Goal: Task Accomplishment & Management: Manage account settings

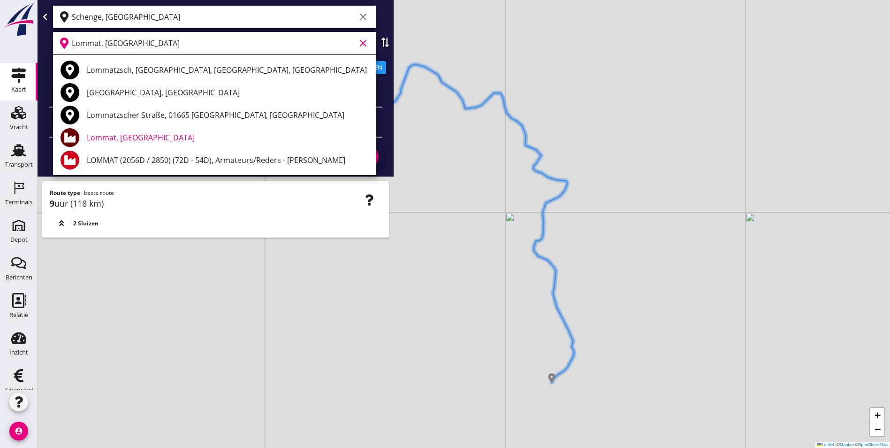
click at [8, 114] on div "Vracht" at bounding box center [19, 112] width 23 height 15
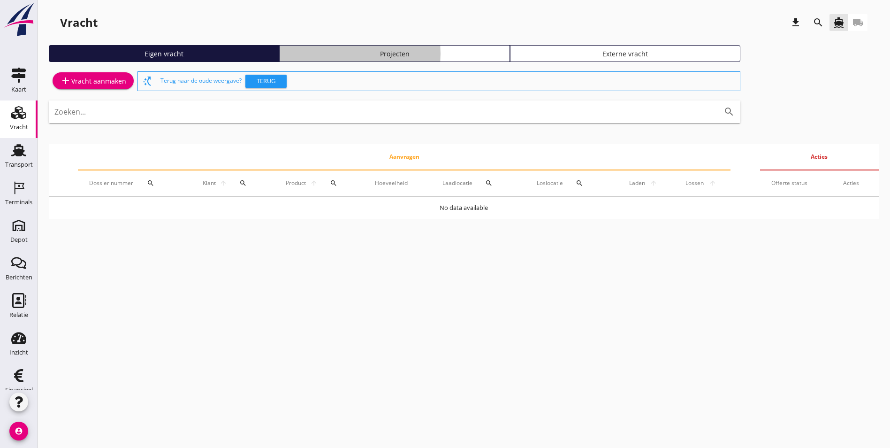
click at [283, 51] on div "Projecten" at bounding box center [394, 54] width 222 height 10
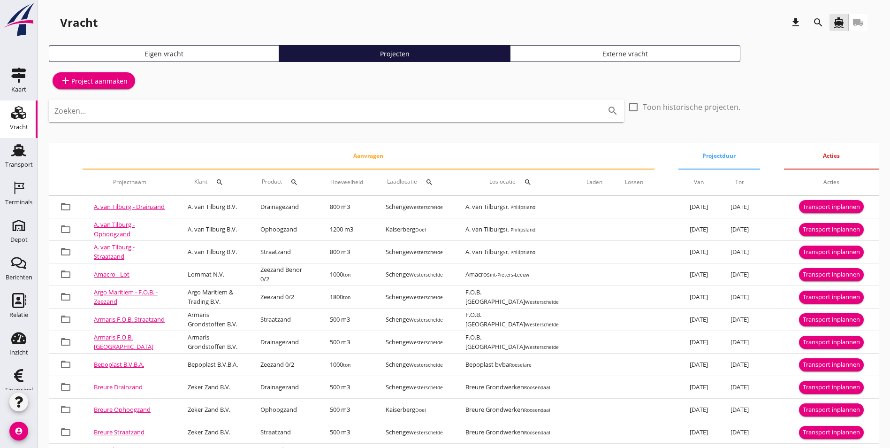
click at [214, 177] on button "search" at bounding box center [219, 182] width 17 height 17
drag, startPoint x: 245, startPoint y: 200, endPoint x: 244, endPoint y: 205, distance: 5.2
click at [244, 203] on div "Zoeken op opdrachtgever... arrow_drop_down check" at bounding box center [278, 211] width 143 height 30
click at [245, 206] on input "Zoeken op opdrachtgever..." at bounding box center [256, 209] width 98 height 15
type input "5"
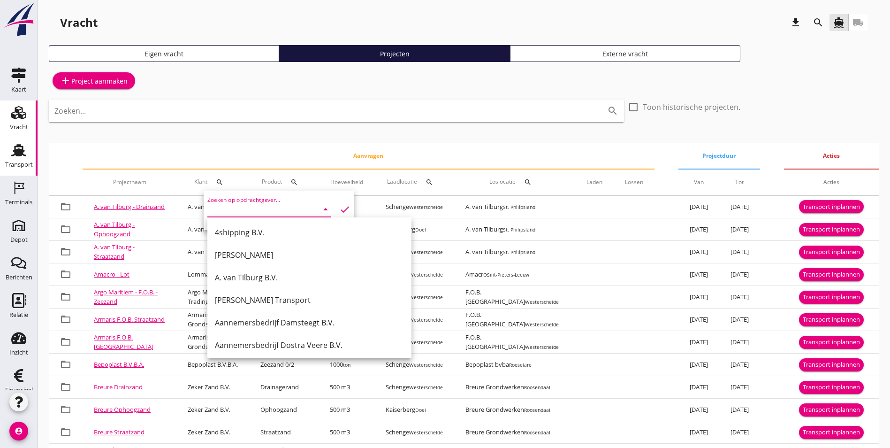
click at [11, 153] on icon "Transport" at bounding box center [18, 150] width 15 height 15
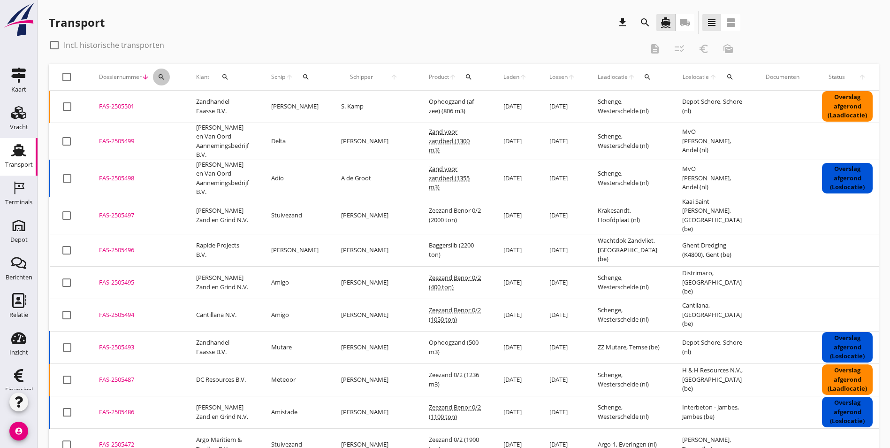
click at [165, 76] on div "search" at bounding box center [161, 77] width 17 height 8
click at [203, 111] on input "Zoeken op dossiernummer..." at bounding box center [206, 104] width 98 height 15
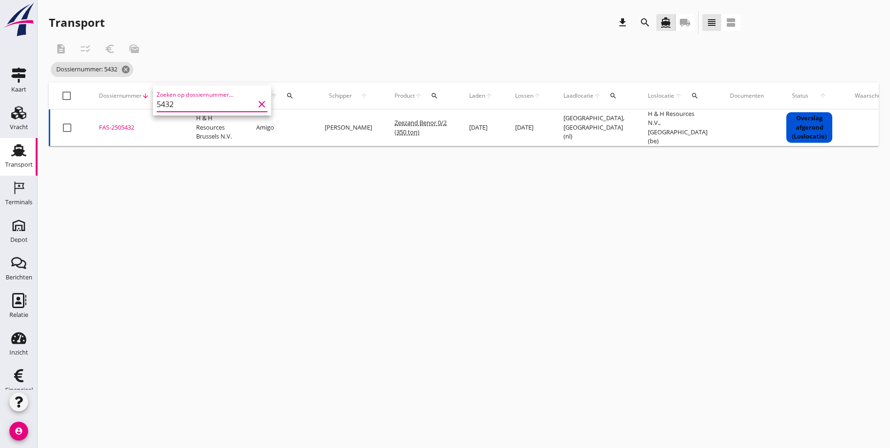
type input "5432"
click at [119, 126] on div "FAS-2505432" at bounding box center [136, 127] width 75 height 9
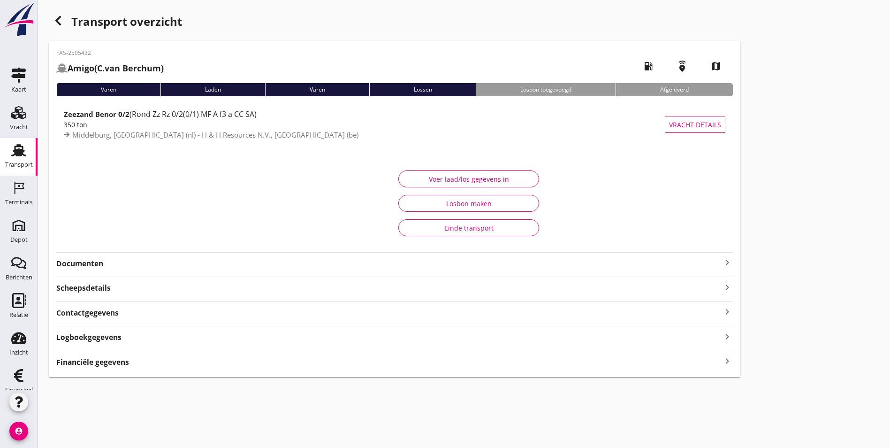
click at [60, 28] on div "button" at bounding box center [58, 20] width 19 height 19
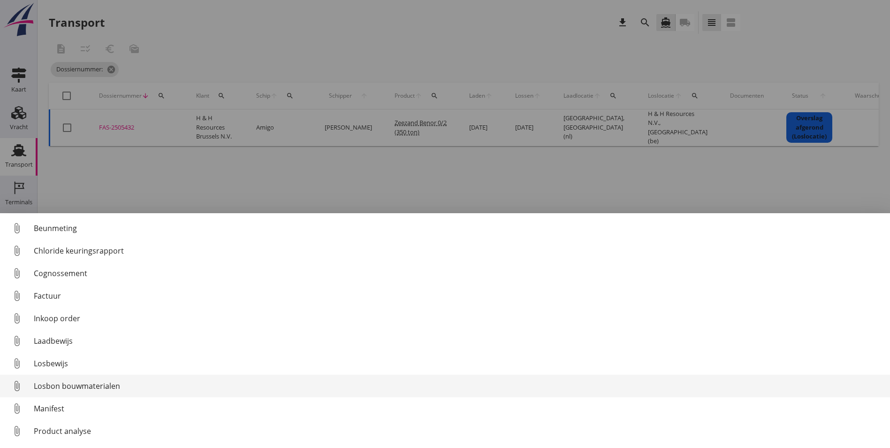
click at [110, 380] on div "Losbon bouwmaterialen" at bounding box center [458, 385] width 849 height 11
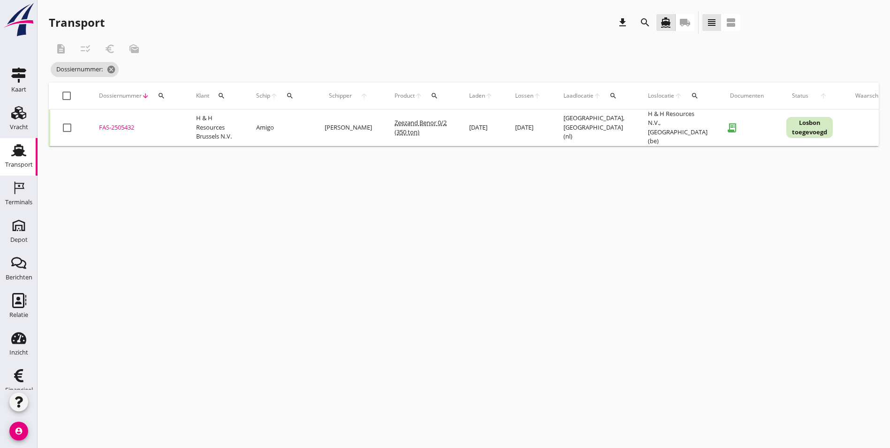
click at [129, 128] on div "FAS-2505432" at bounding box center [136, 127] width 75 height 9
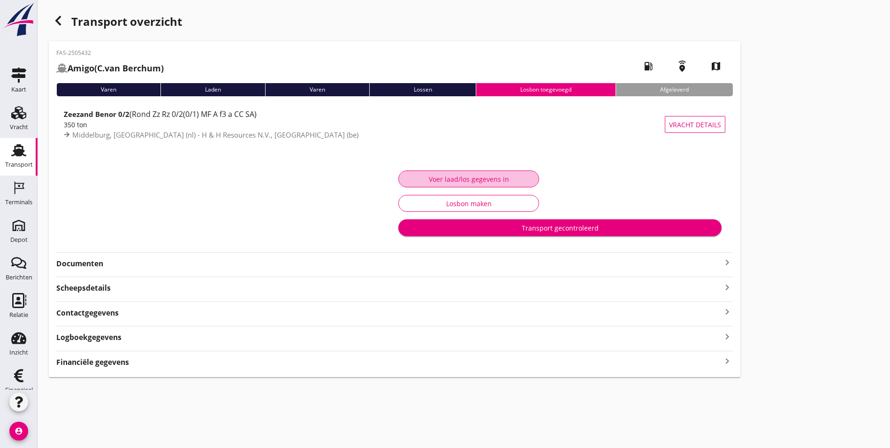
click at [406, 178] on div "Voer laad/los gegevens in" at bounding box center [468, 179] width 125 height 10
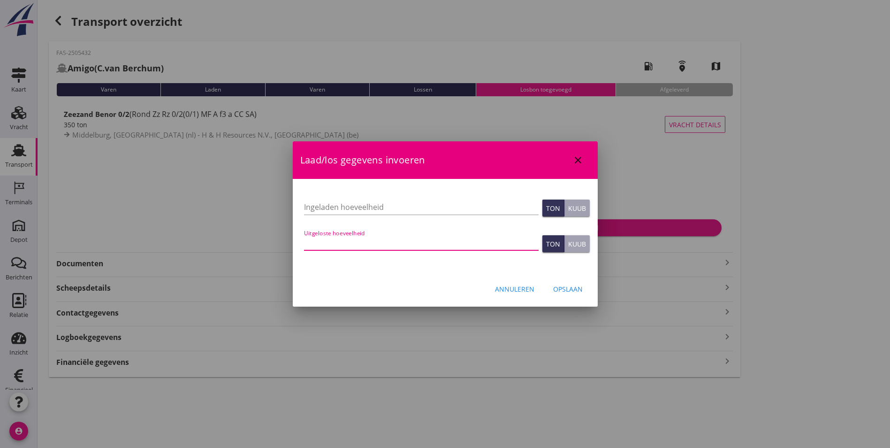
click at [374, 243] on input "Uitgeloste hoeveelheid" at bounding box center [421, 242] width 235 height 15
type input "505"
click at [570, 290] on div "Opslaan" at bounding box center [568, 289] width 30 height 10
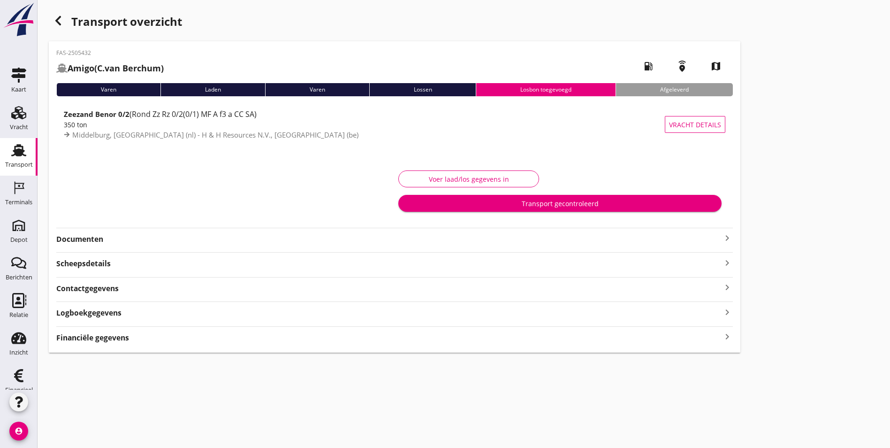
click at [109, 313] on strong "Logboekgegevens" at bounding box center [88, 312] width 65 height 11
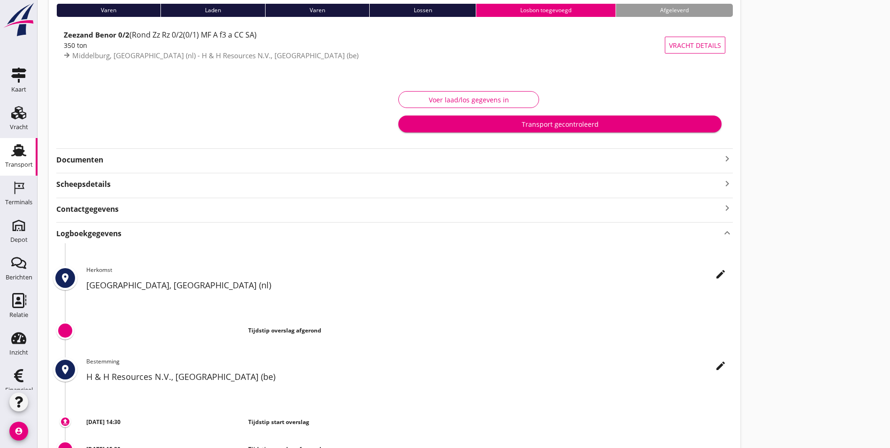
scroll to position [78, 0]
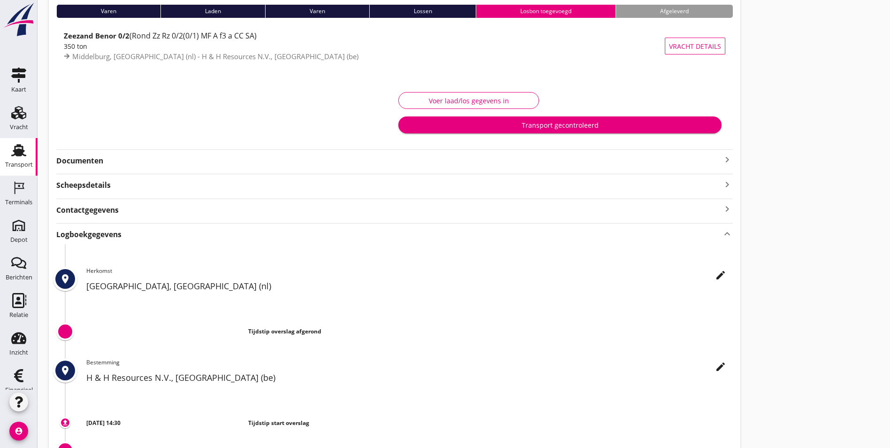
click at [128, 160] on strong "Documenten" at bounding box center [388, 160] width 665 height 11
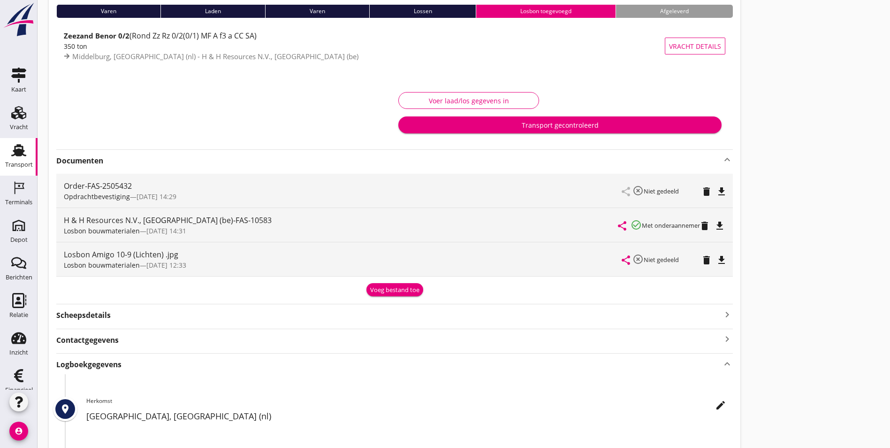
click at [113, 303] on div "FAS-2505432 Amigo ([PERSON_NAME]) local_gas_station emergency_share map Varen L…" at bounding box center [395, 300] width 692 height 675
click at [118, 316] on div "Scheepsdetails keyboard_arrow_right" at bounding box center [394, 314] width 677 height 13
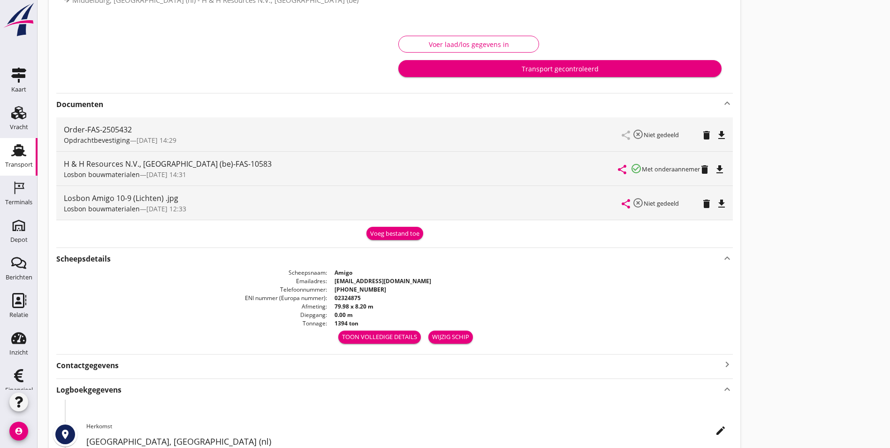
scroll to position [219, 0]
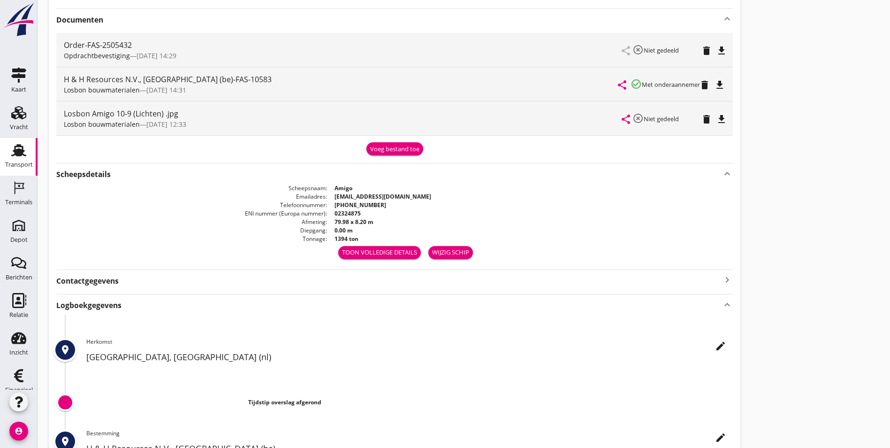
click at [118, 289] on div "FAS-2505432 Amigo ([PERSON_NAME]) local_gas_station emergency_share map Varen L…" at bounding box center [395, 200] width 692 height 757
click at [119, 310] on strong "Logboekgegevens" at bounding box center [88, 305] width 65 height 11
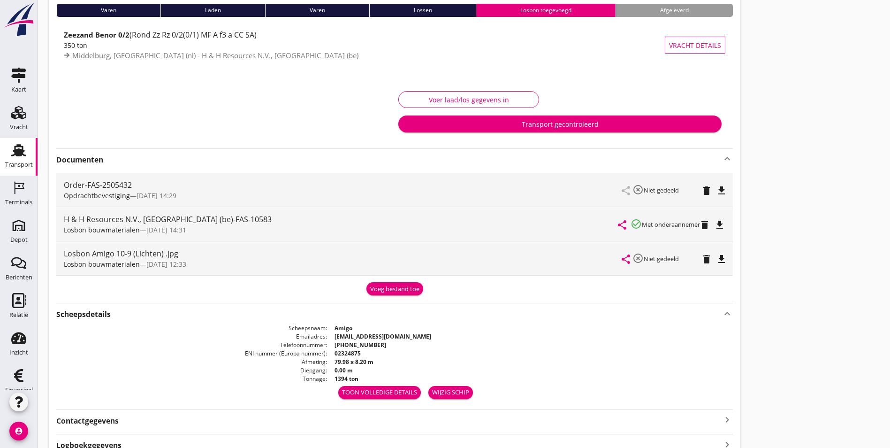
scroll to position [0, 0]
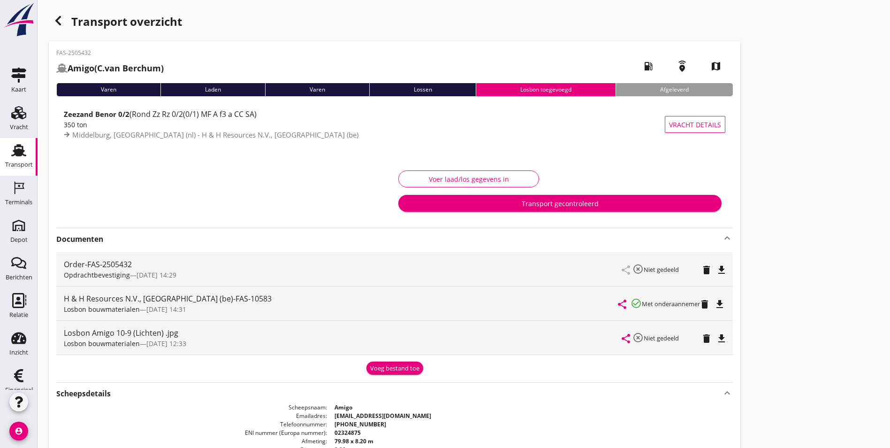
click at [24, 158] on div "Transport" at bounding box center [19, 164] width 28 height 13
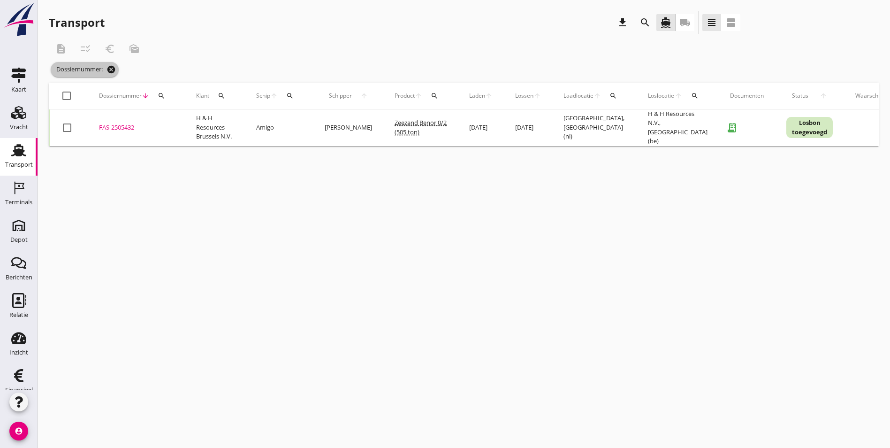
click at [109, 73] on span "Dossiernummer: cancel" at bounding box center [85, 69] width 68 height 15
click at [111, 71] on icon "cancel" at bounding box center [111, 69] width 9 height 9
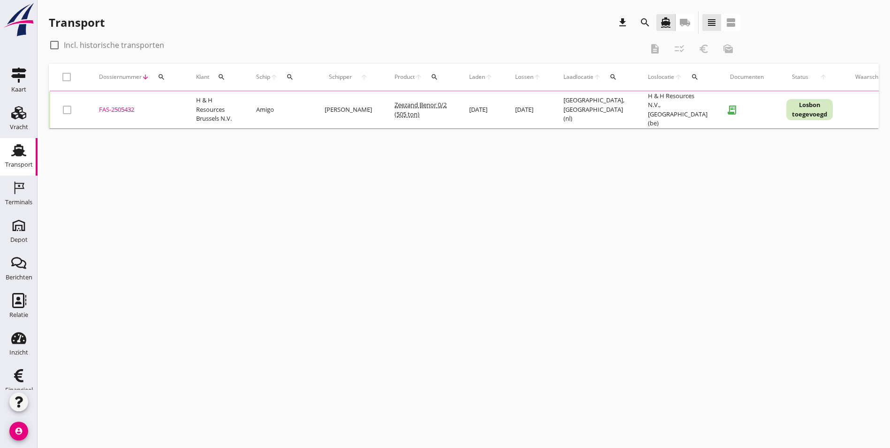
click at [161, 77] on icon "search" at bounding box center [162, 77] width 8 height 8
click at [187, 104] on input "Zoeken op dossiernummer..." at bounding box center [206, 104] width 98 height 15
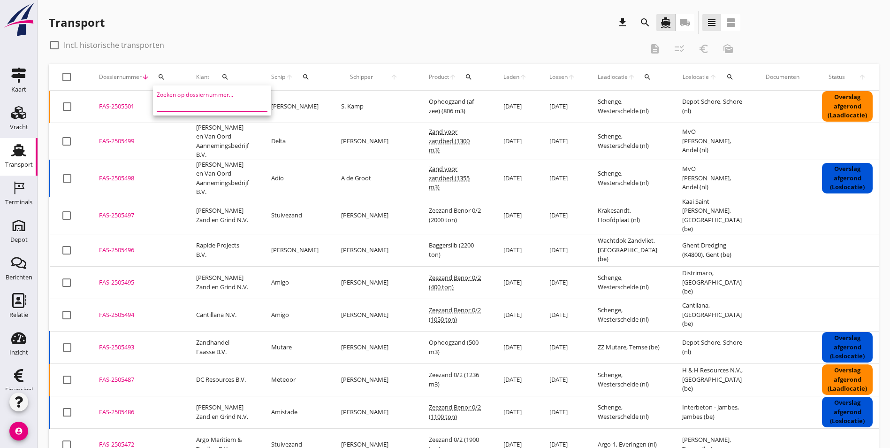
click at [169, 104] on input "Zoeken op dossiernummer..." at bounding box center [206, 104] width 98 height 15
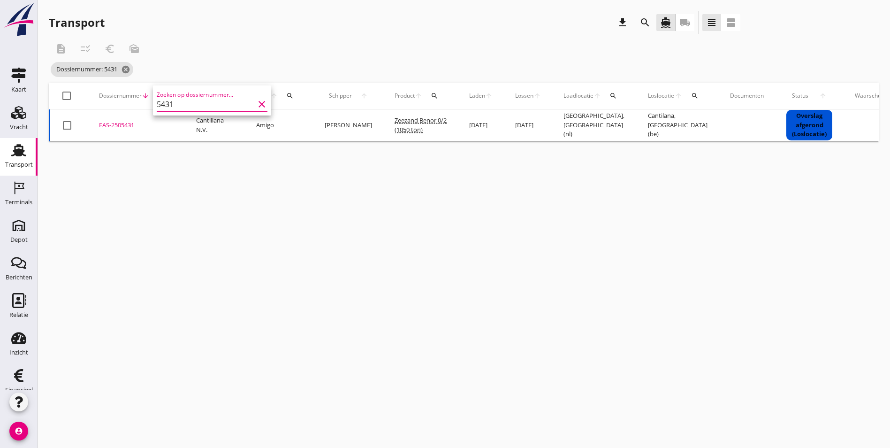
type input "5431"
drag, startPoint x: 465, startPoint y: 190, endPoint x: 565, endPoint y: 193, distance: 100.0
click at [467, 189] on div "cancel You are impersonating another user. Transport download search directions…" at bounding box center [464, 224] width 853 height 448
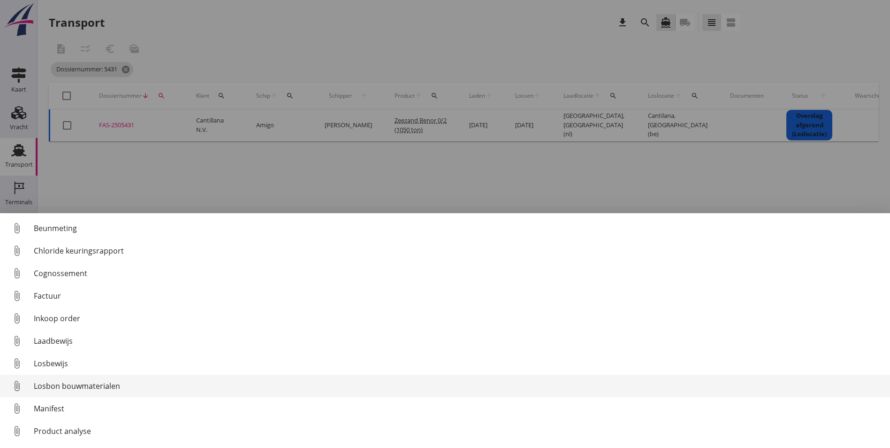
click at [91, 387] on div "Losbon bouwmaterialen" at bounding box center [458, 385] width 849 height 11
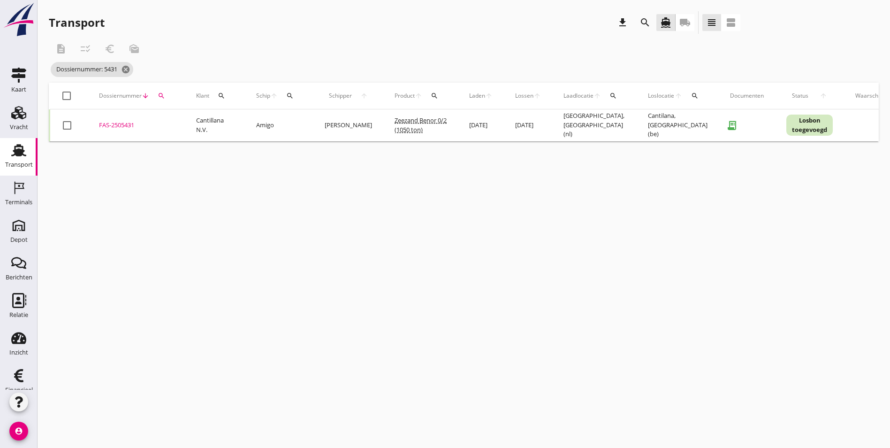
click at [121, 126] on div "FAS-2505431" at bounding box center [136, 125] width 75 height 9
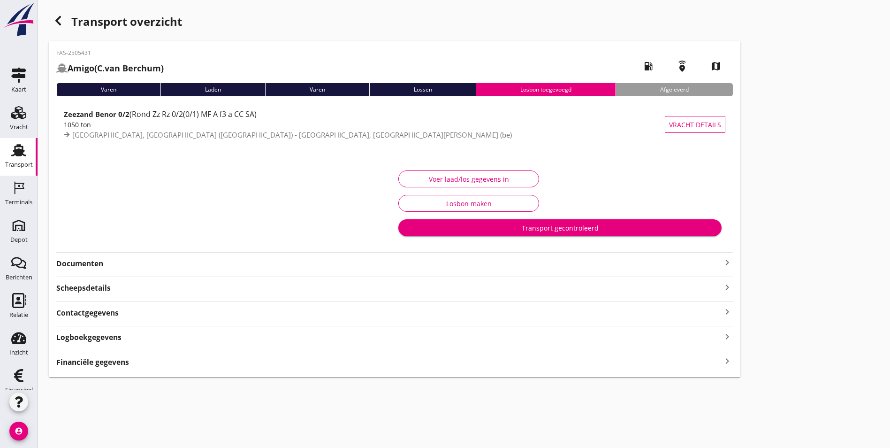
click at [406, 182] on div "Voer laad/los gegevens in" at bounding box center [468, 179] width 125 height 10
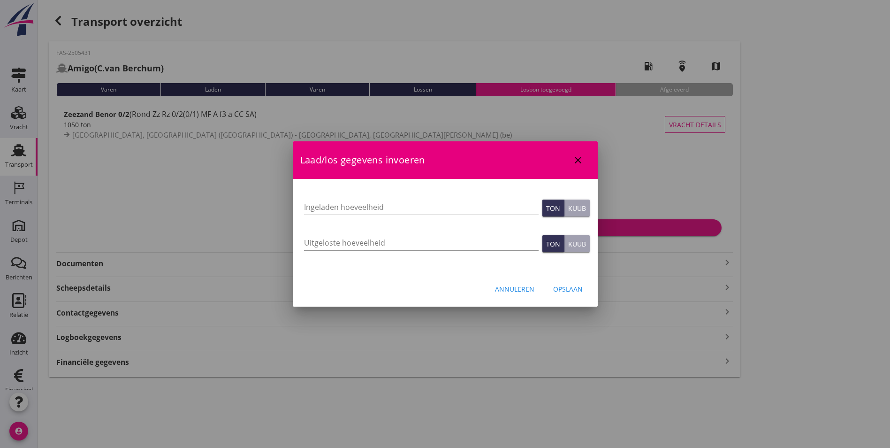
click at [362, 224] on div "Ingeladen hoeveelheid" at bounding box center [421, 208] width 238 height 36
click at [360, 239] on input "Uitgeloste hoeveelheid" at bounding box center [421, 242] width 235 height 15
type input "1002"
click at [543, 291] on div "Annuleren Opslaan" at bounding box center [445, 289] width 305 height 32
click at [559, 293] on div "Opslaan" at bounding box center [568, 289] width 30 height 10
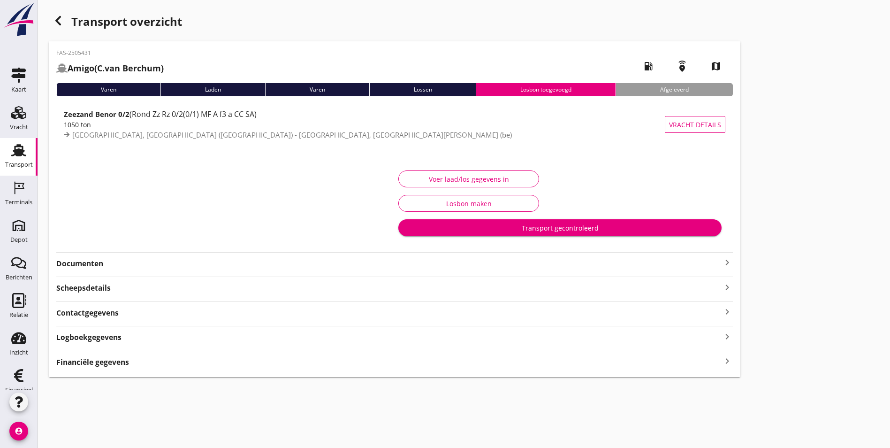
click at [139, 262] on strong "Documenten" at bounding box center [388, 263] width 665 height 11
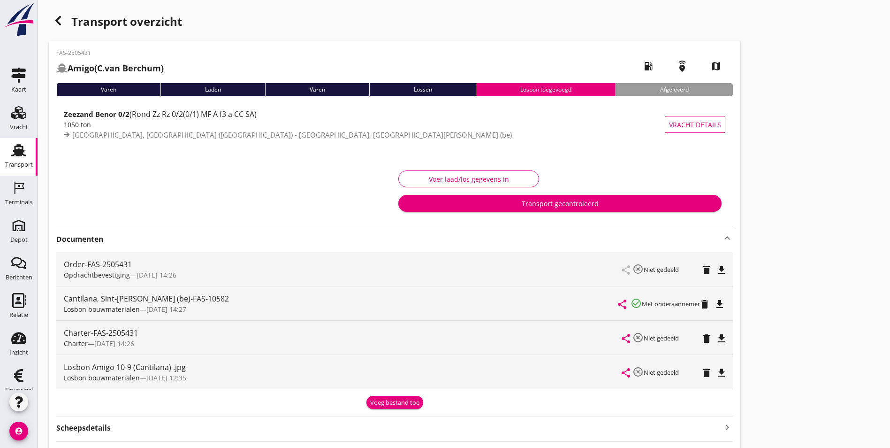
click at [91, 237] on strong "Documenten" at bounding box center [388, 239] width 665 height 11
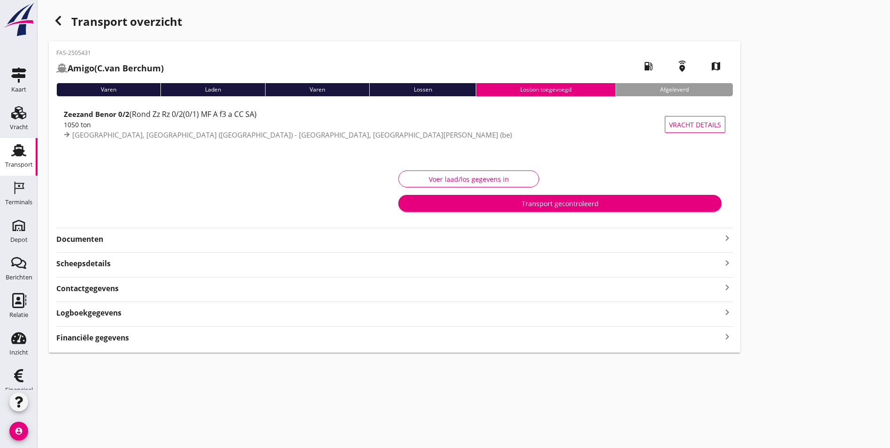
click at [89, 314] on strong "Logboekgegevens" at bounding box center [88, 312] width 65 height 11
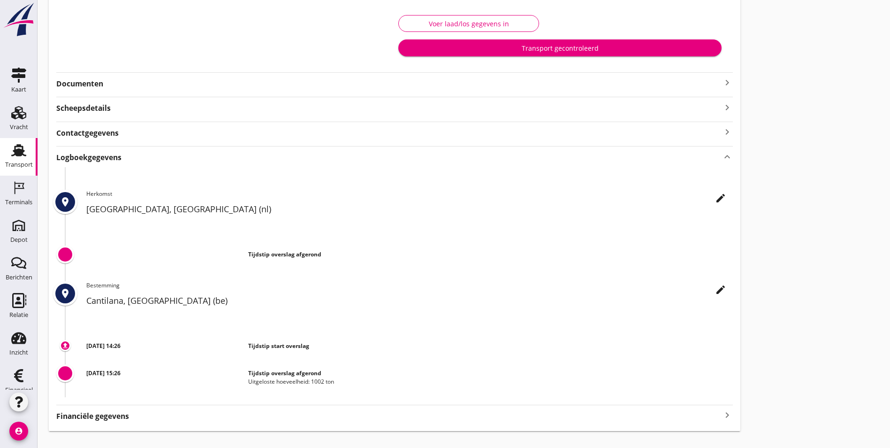
scroll to position [172, 0]
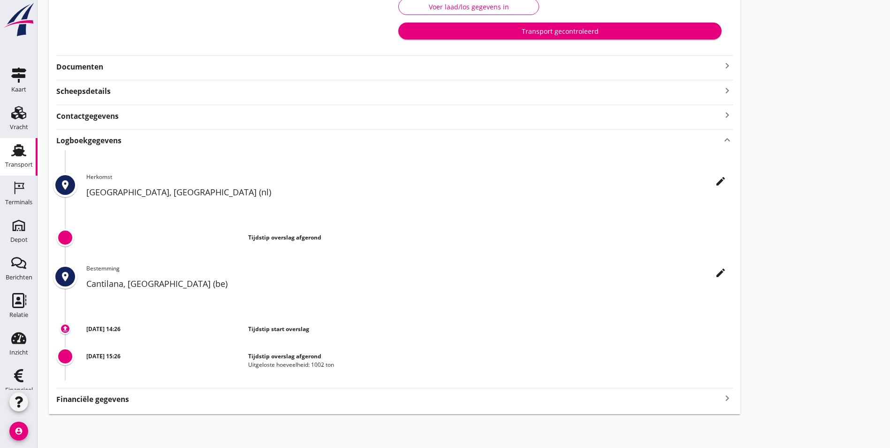
click at [97, 144] on strong "Logboekgegevens" at bounding box center [88, 140] width 65 height 11
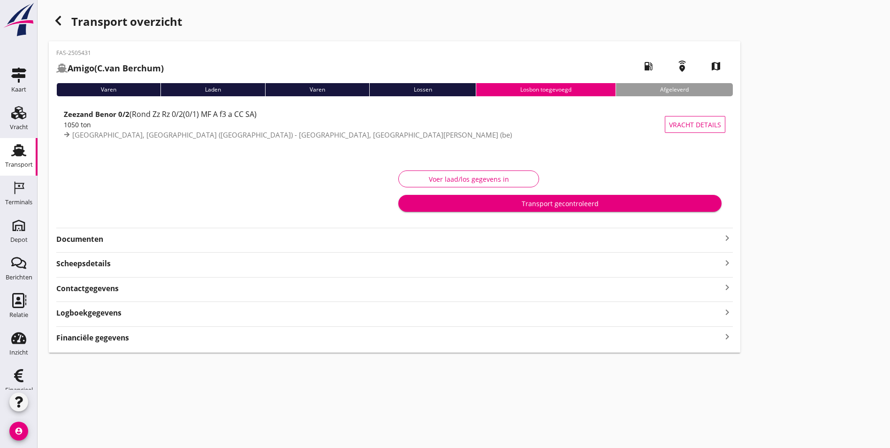
scroll to position [0, 0]
click at [398, 173] on button "Voer laad/los gegevens in" at bounding box center [468, 178] width 141 height 17
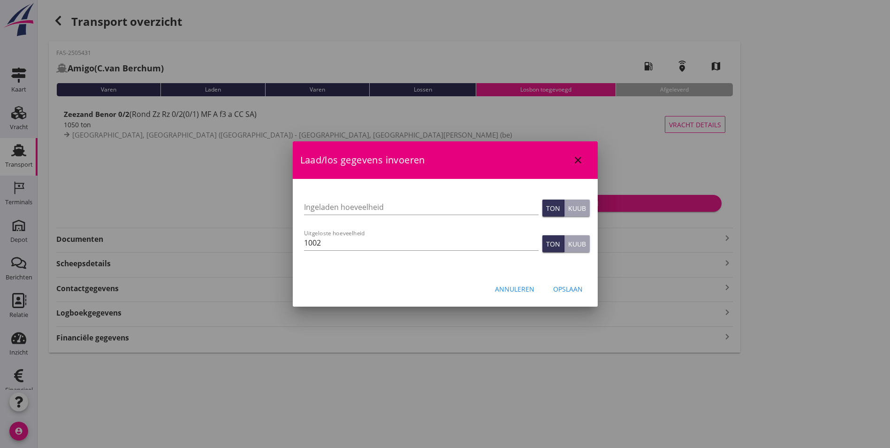
drag, startPoint x: 587, startPoint y: 207, endPoint x: 572, endPoint y: 206, distance: 15.0
click at [586, 206] on button "Kuub" at bounding box center [577, 207] width 25 height 17
click at [469, 205] on input "Ingeladen hoeveelheid" at bounding box center [421, 206] width 235 height 15
type input "843"
click at [574, 292] on div "Opslaan" at bounding box center [568, 289] width 30 height 10
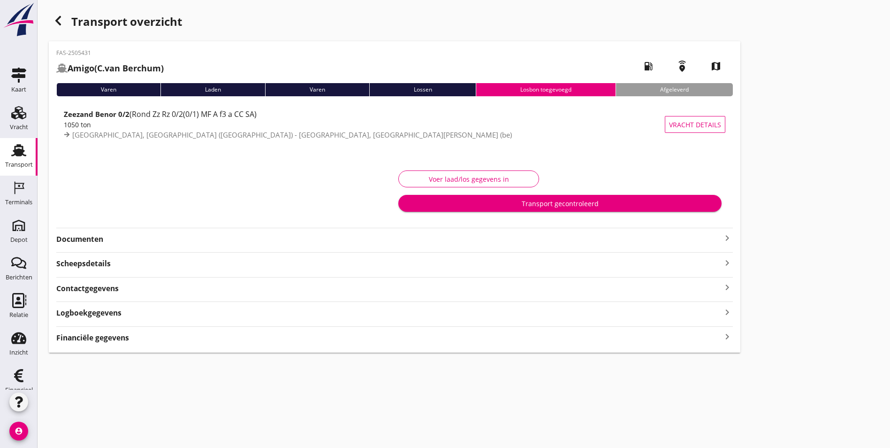
click at [51, 23] on div "button" at bounding box center [58, 20] width 19 height 19
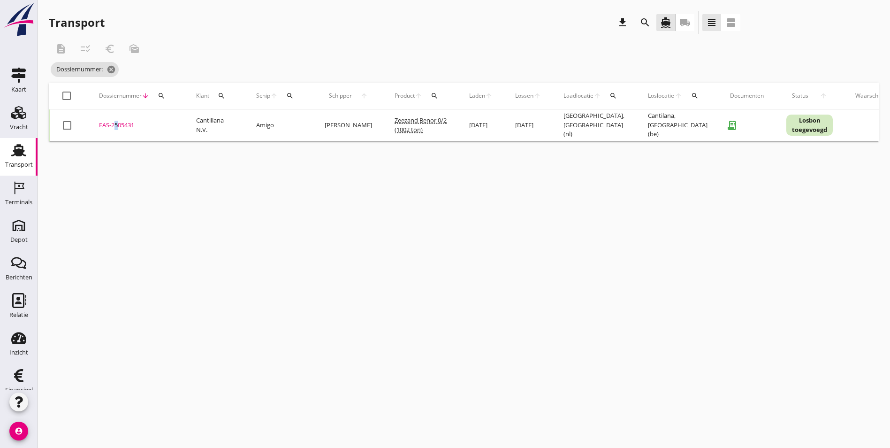
click at [113, 123] on div "FAS-2505431" at bounding box center [136, 125] width 75 height 9
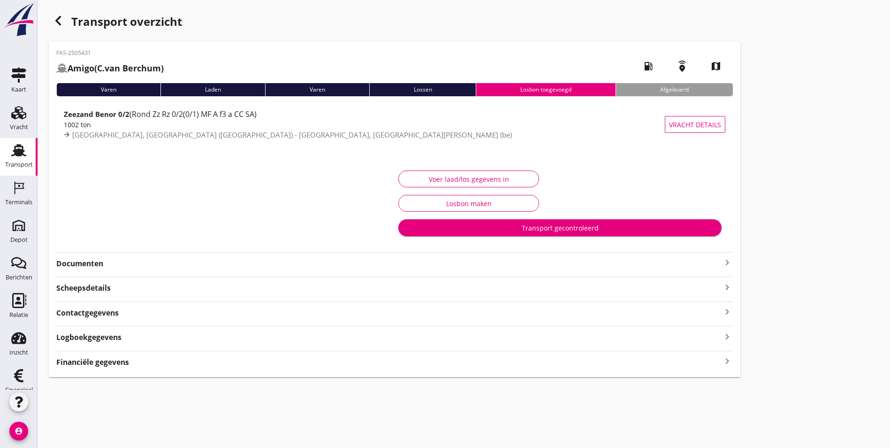
click at [129, 337] on div "Logboekgegevens keyboard_arrow_right" at bounding box center [394, 336] width 677 height 13
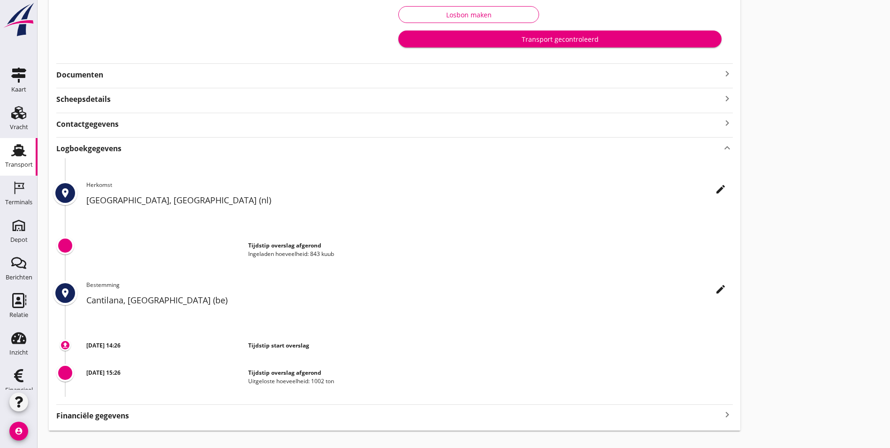
scroll to position [205, 0]
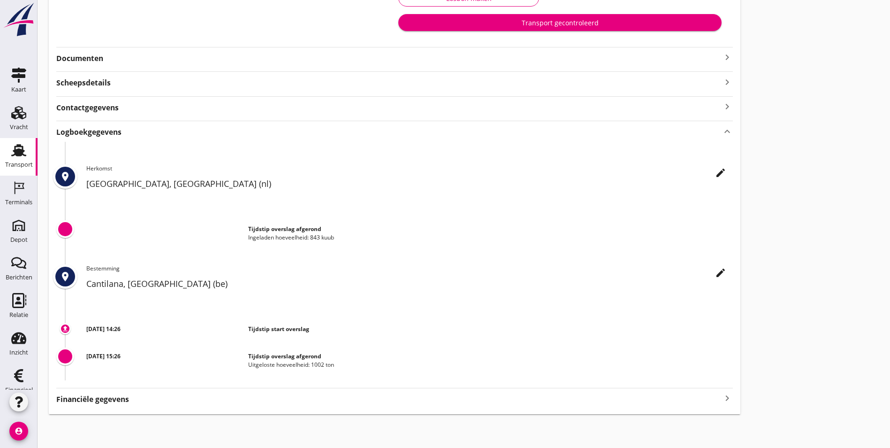
click at [715, 172] on icon "edit" at bounding box center [720, 172] width 11 height 11
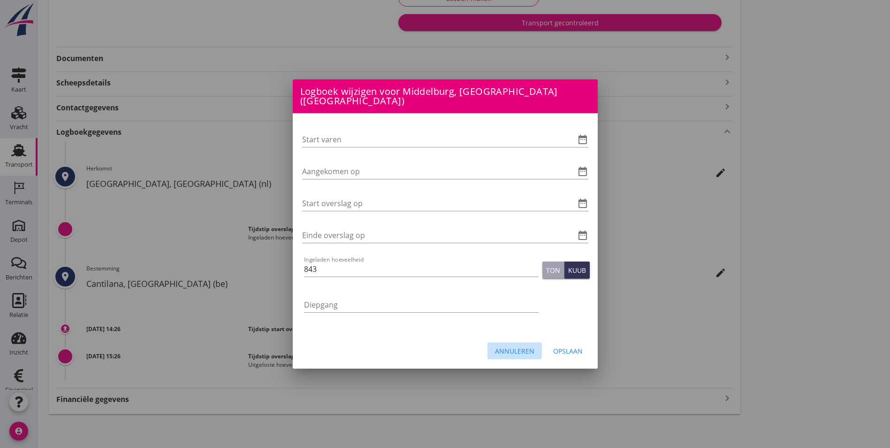
click at [510, 348] on div "Annuleren" at bounding box center [514, 351] width 39 height 10
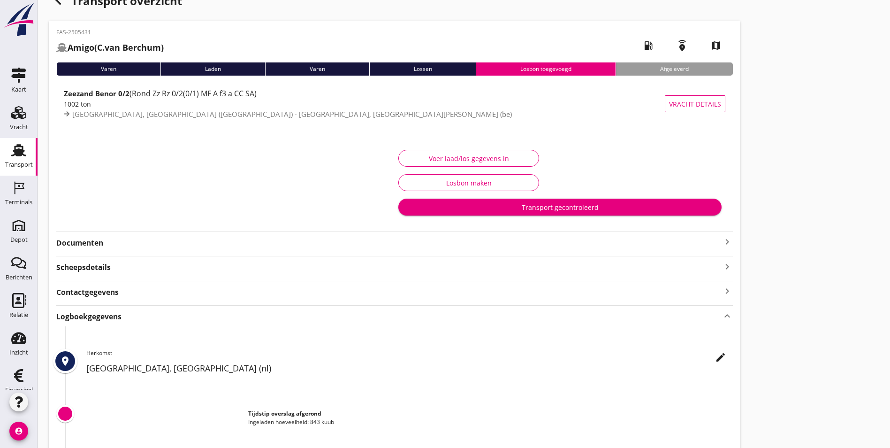
scroll to position [0, 0]
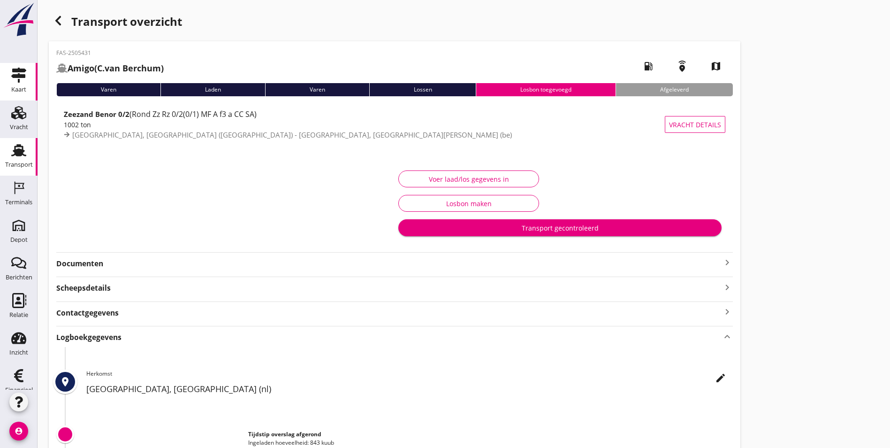
click at [13, 88] on div "Kaart" at bounding box center [18, 89] width 15 height 6
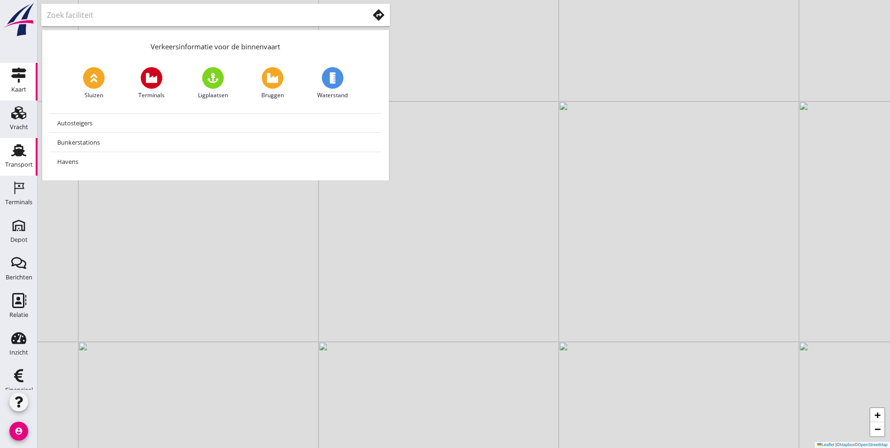
click at [15, 145] on use at bounding box center [18, 151] width 15 height 12
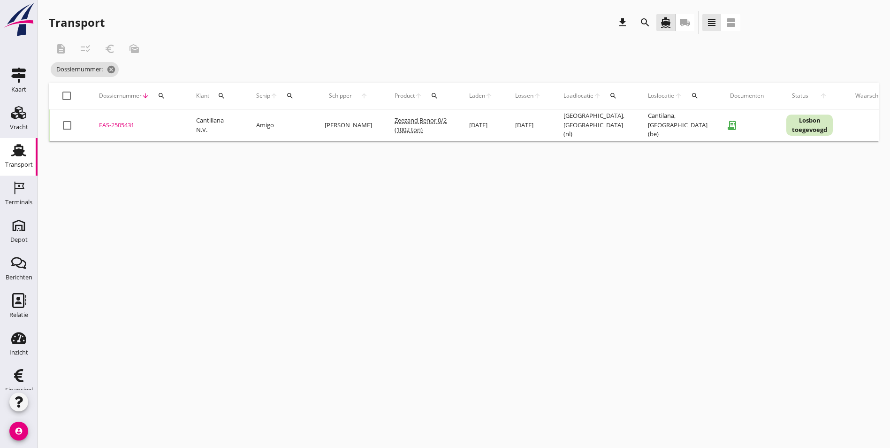
click at [121, 121] on div "FAS-2505431" at bounding box center [136, 125] width 75 height 9
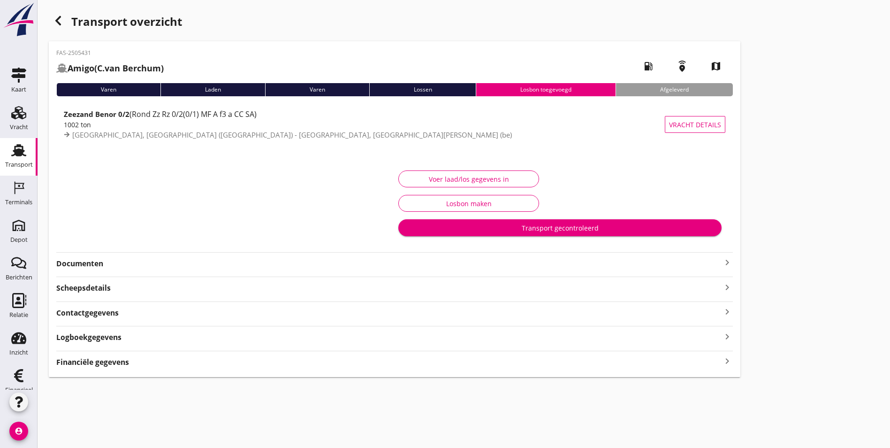
click at [119, 266] on strong "Documenten" at bounding box center [388, 263] width 665 height 11
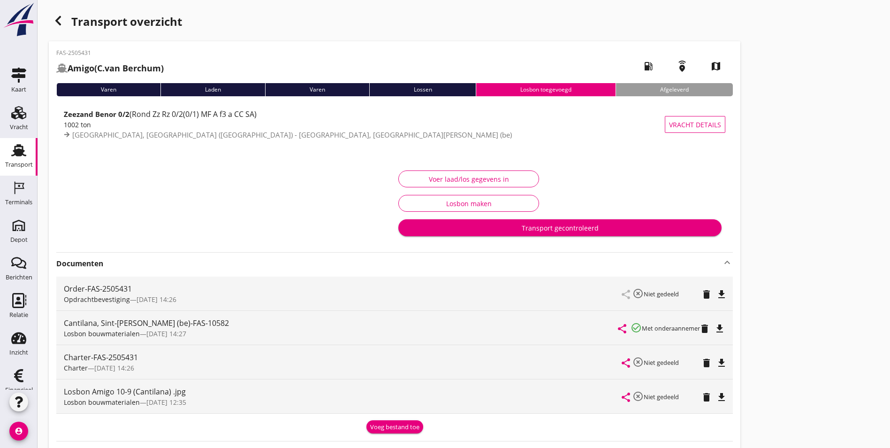
click at [105, 264] on strong "Documenten" at bounding box center [388, 263] width 665 height 11
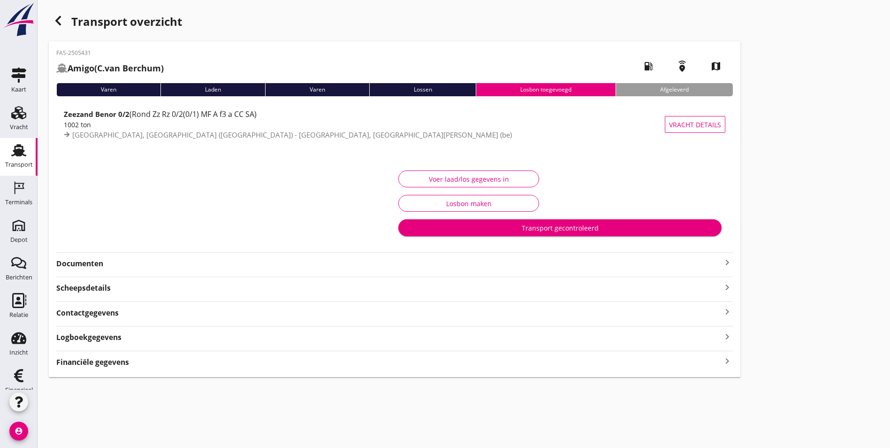
click at [114, 292] on div "Scheepsdetails keyboard_arrow_right" at bounding box center [394, 287] width 677 height 13
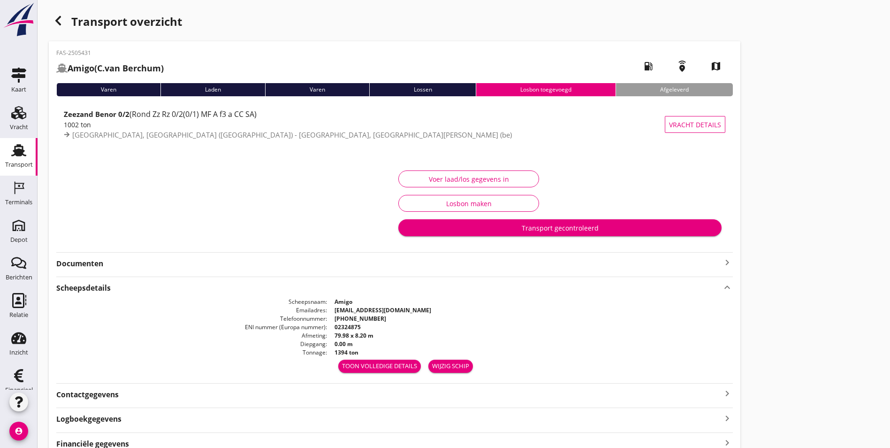
click at [114, 291] on div "Scheepsdetails keyboard_arrow_up" at bounding box center [394, 287] width 677 height 13
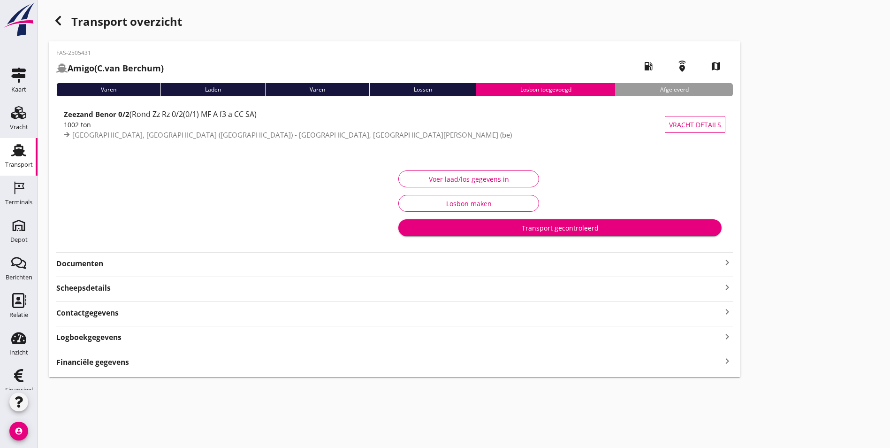
click at [103, 311] on strong "Contactgegevens" at bounding box center [87, 312] width 62 height 11
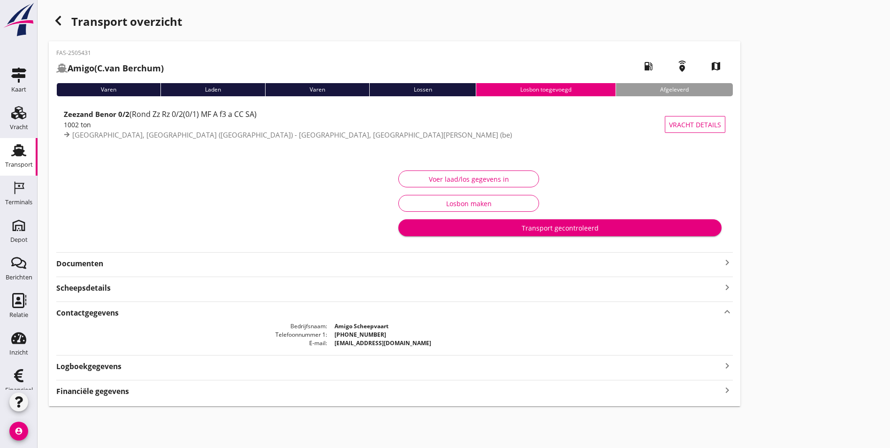
click at [103, 311] on strong "Contactgegevens" at bounding box center [87, 312] width 62 height 11
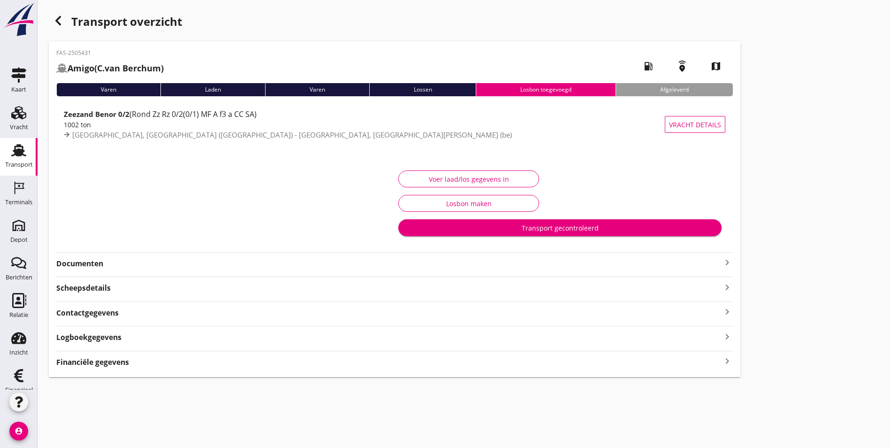
drag, startPoint x: 103, startPoint y: 311, endPoint x: 99, endPoint y: 334, distance: 23.2
click at [99, 334] on strong "Logboekgegevens" at bounding box center [88, 337] width 65 height 11
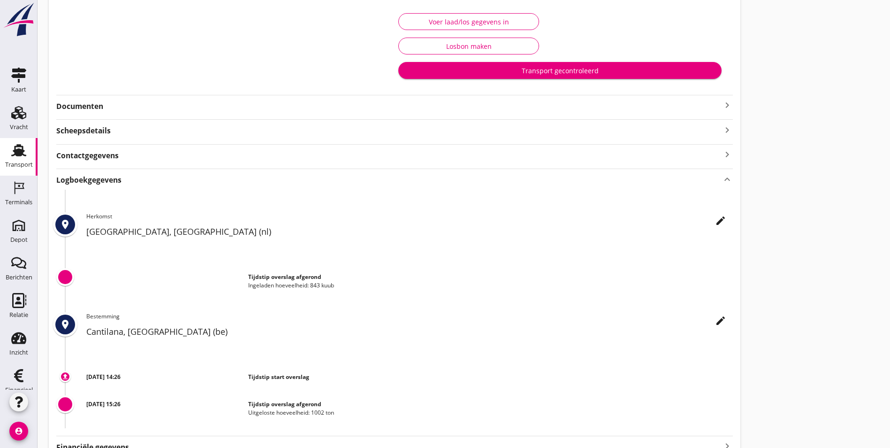
scroll to position [188, 0]
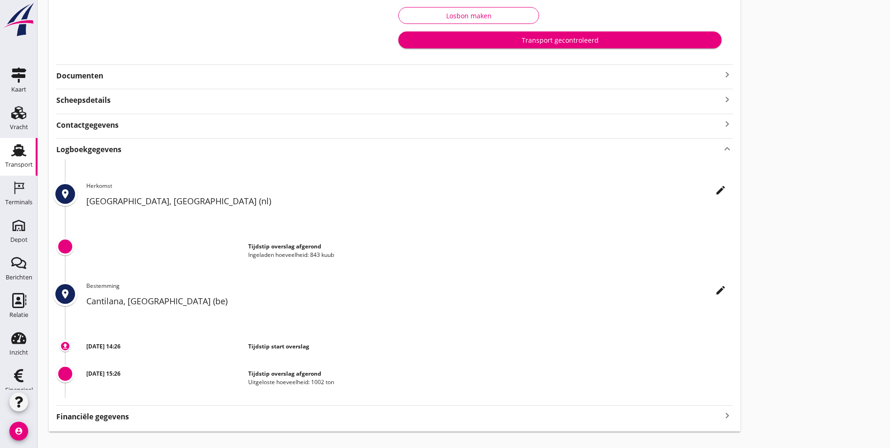
click at [715, 191] on icon "edit" at bounding box center [720, 189] width 11 height 11
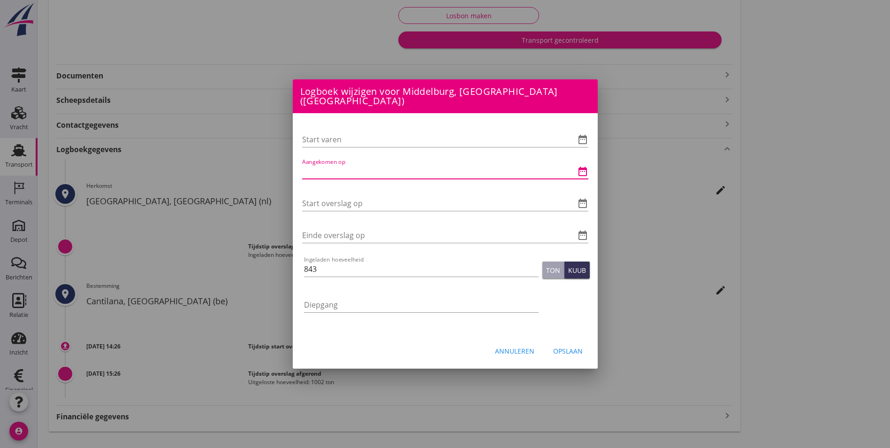
click at [389, 171] on input "Aangekomen op" at bounding box center [432, 171] width 260 height 15
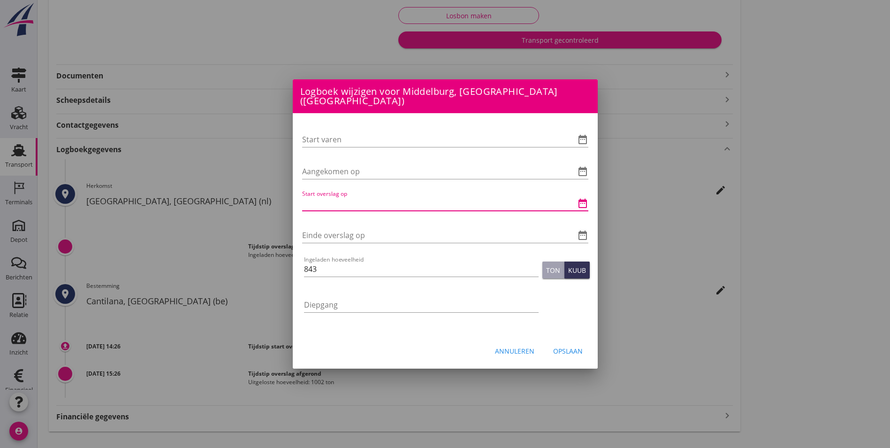
click at [476, 196] on input "Start overslag op" at bounding box center [432, 203] width 260 height 15
click at [526, 346] on div "Annuleren" at bounding box center [514, 351] width 39 height 10
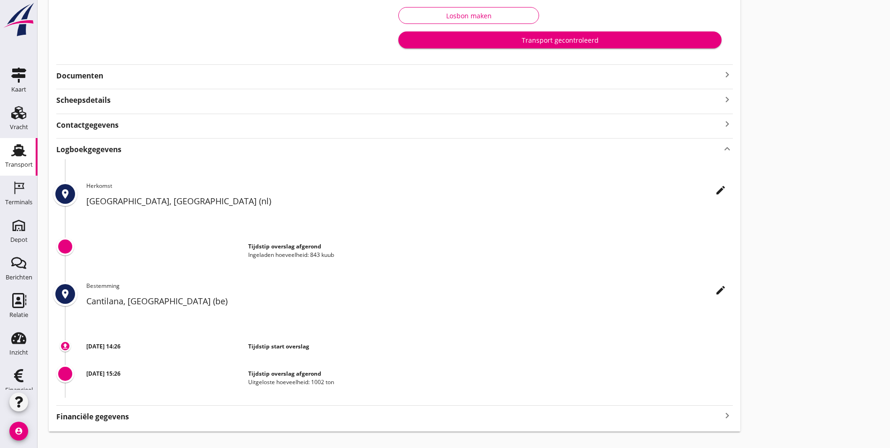
click at [409, 43] on div "Transport gecontroleerd" at bounding box center [560, 40] width 308 height 10
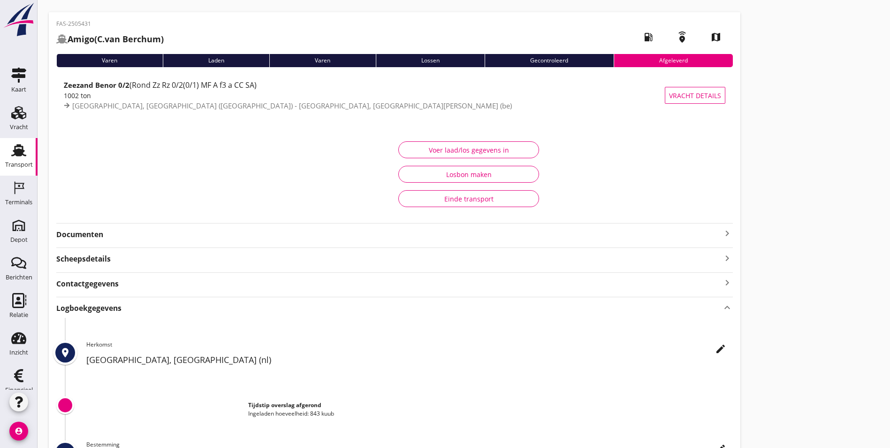
scroll to position [0, 0]
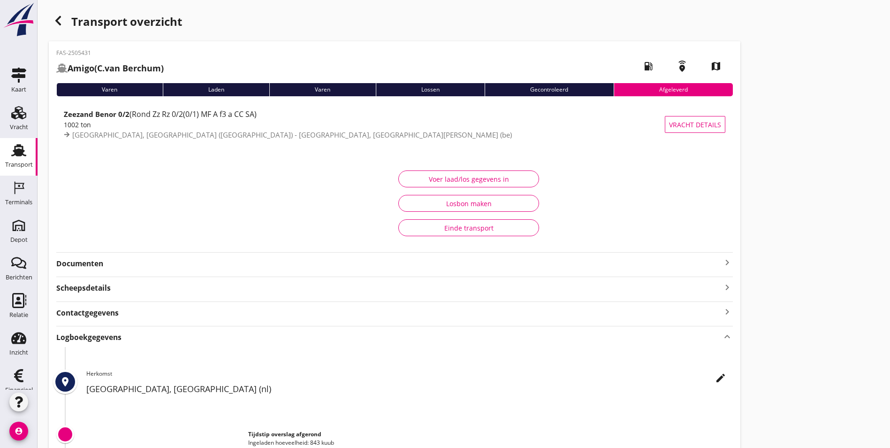
click at [57, 30] on div "Transport overzicht" at bounding box center [395, 22] width 692 height 23
click at [57, 24] on icon "button" at bounding box center [58, 20] width 11 height 11
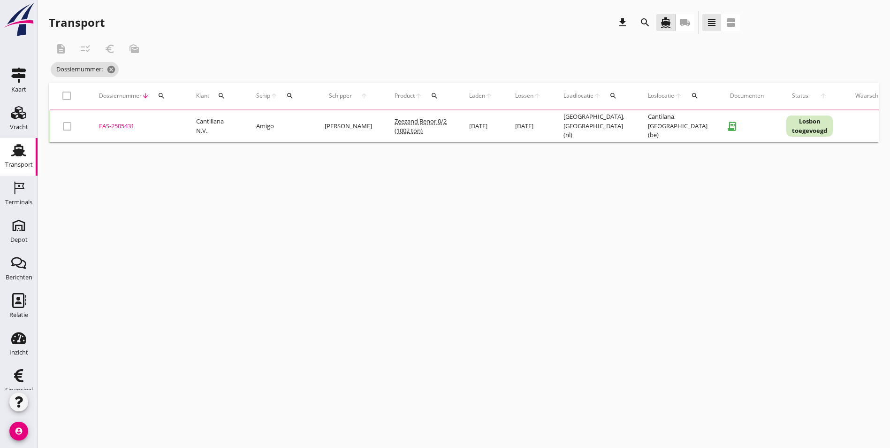
click at [165, 95] on div "search" at bounding box center [161, 96] width 17 height 8
click at [182, 120] on input "Zoeken op dossiernummer..." at bounding box center [206, 122] width 98 height 15
type input "5432"
click at [124, 130] on td "FAS-2505432 upload_file Drop hier uw bestand om het aan het dossier toe te voeg…" at bounding box center [136, 127] width 97 height 37
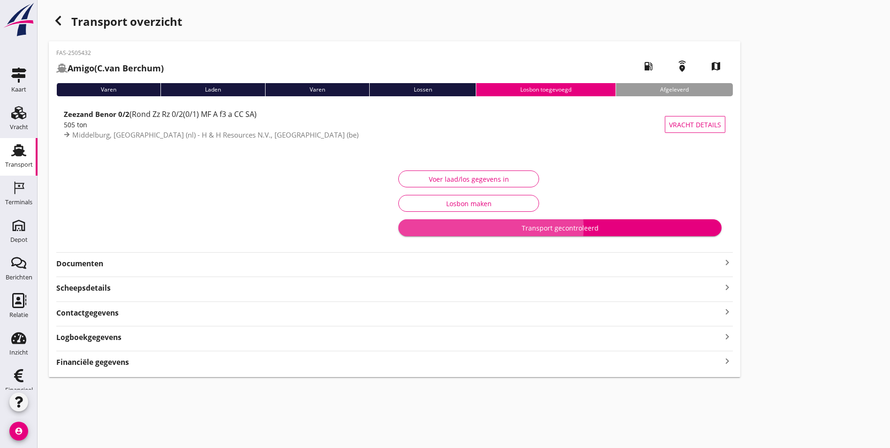
click at [406, 231] on div "Transport gecontroleerd" at bounding box center [560, 228] width 308 height 10
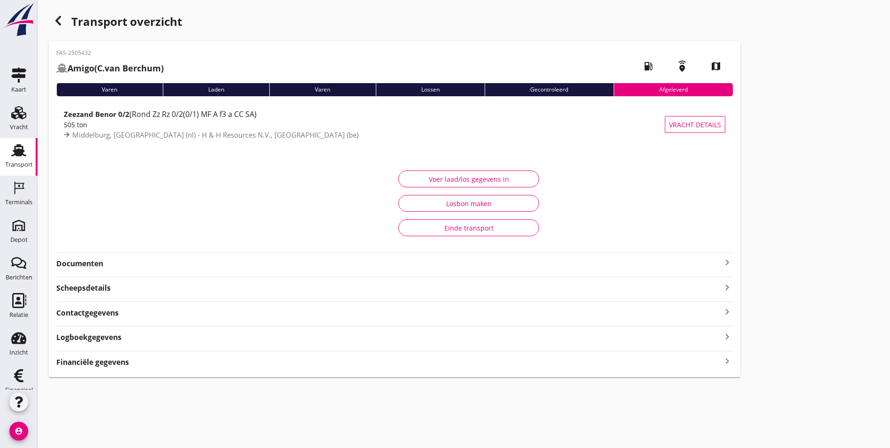
click at [654, 113] on div "Transport overzicht FAS-2505432 Amigo ([PERSON_NAME]) local_gas_station emergen…" at bounding box center [464, 194] width 853 height 388
click at [16, 112] on icon "Vracht" at bounding box center [18, 112] width 15 height 15
